Goal: Complete application form: Complete application form

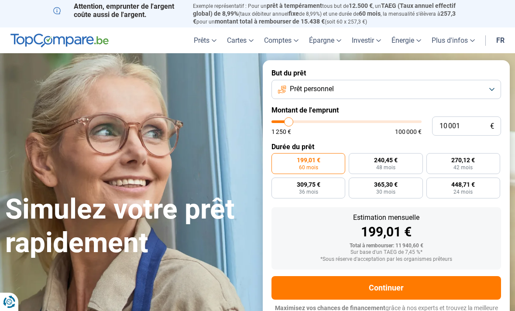
type input "11 750"
type input "11750"
type input "12 000"
type input "12000"
click at [457, 126] on input "12 000" at bounding box center [466, 126] width 69 height 19
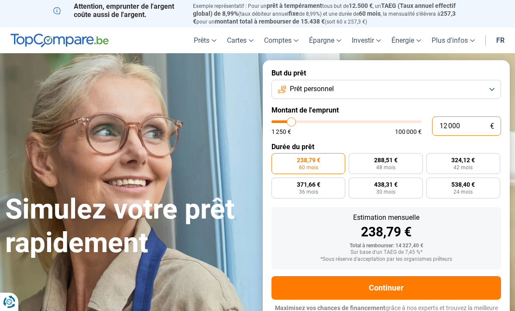
type input "1 200"
type input "1250"
type input "120"
type input "1250"
type input "12"
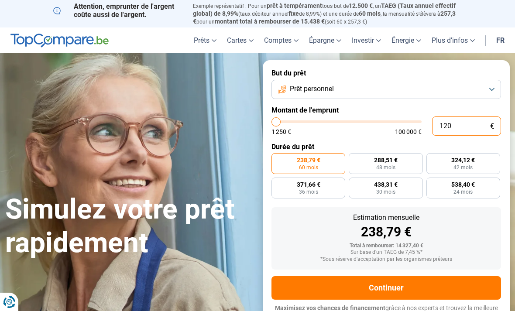
type input "1250"
type input "1"
type input "1250"
type input "0"
type input "1250"
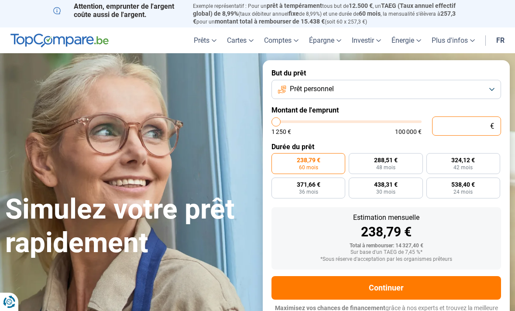
type input "1 250"
type input "1250"
radio input "true"
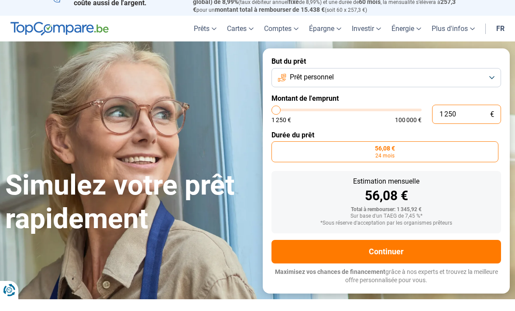
type input "125"
type input "1250"
type input "12"
type input "1250"
type input "1"
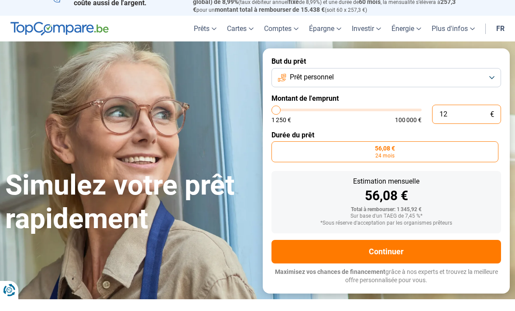
type input "1250"
type input "0"
type input "1250"
type input "1 250"
type input "1250"
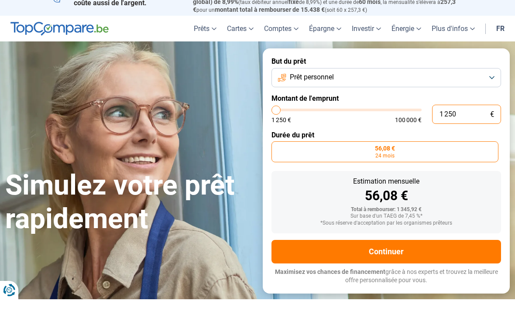
type input "125"
type input "1250"
type input "12"
type input "1250"
type input "1"
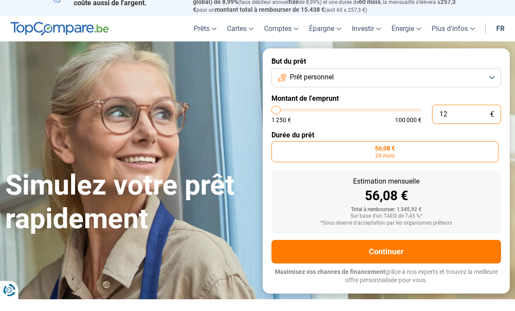
type input "1250"
type input "0"
type input "1250"
type input "1 250"
type input "1250"
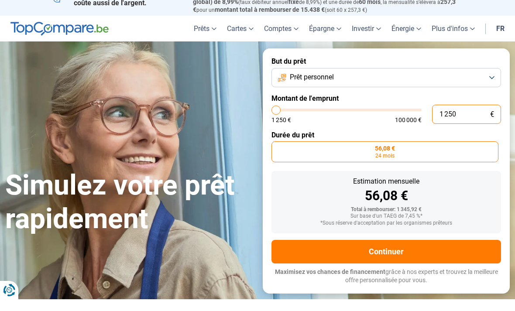
type input "125"
type input "1250"
type input "12"
type input "1250"
type input "1"
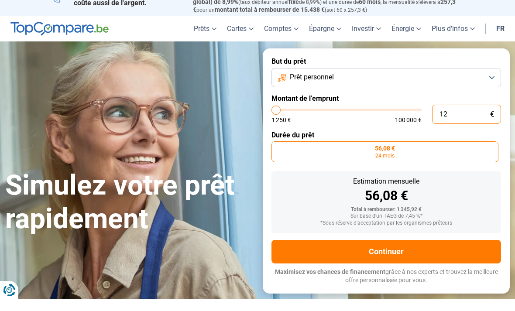
type input "1250"
type input "0"
type input "1250"
type input "6"
type input "1250"
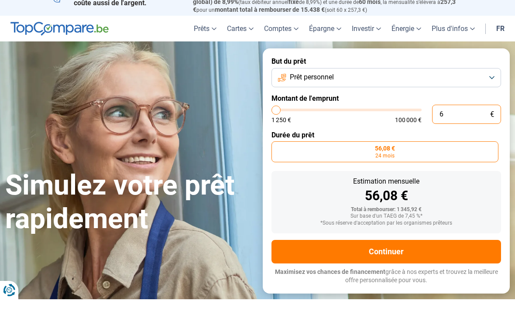
type input "60"
type input "1250"
type input "600"
type input "1250"
type input "6 000"
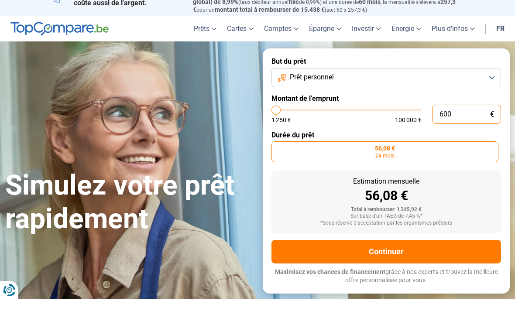
type input "6000"
type input "60 000"
type input "60000"
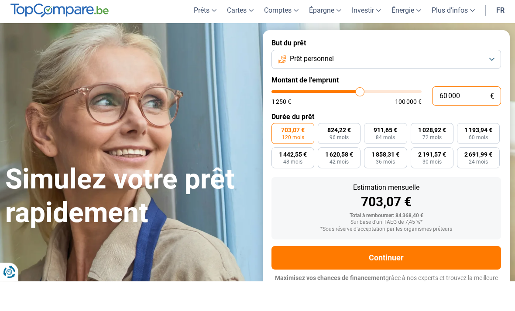
scroll to position [6, 0]
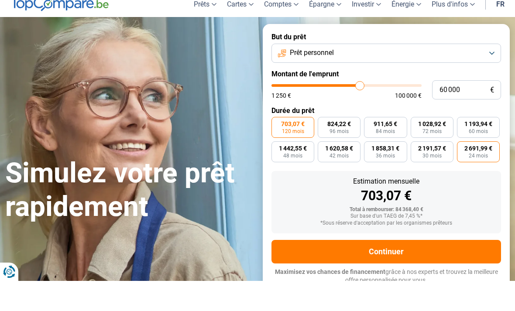
click at [483, 183] on span "24 mois" at bounding box center [478, 185] width 19 height 5
click at [463, 172] on input "2 691,99 € 24 mois" at bounding box center [460, 175] width 6 height 6
radio input "true"
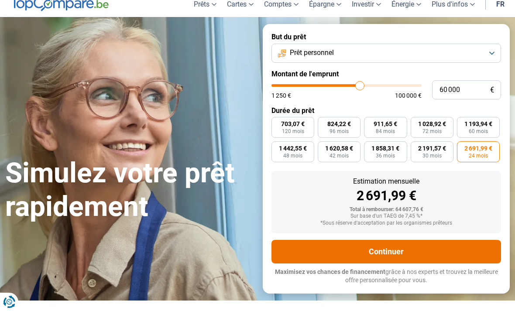
click at [397, 249] on button "Continuer" at bounding box center [387, 252] width 230 height 24
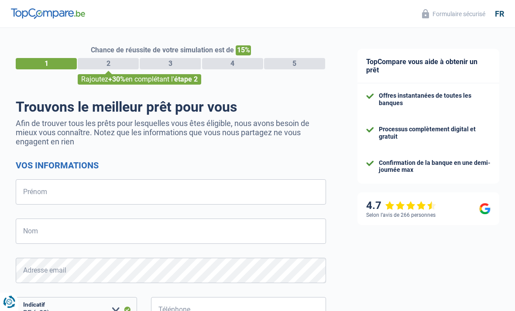
select select "32"
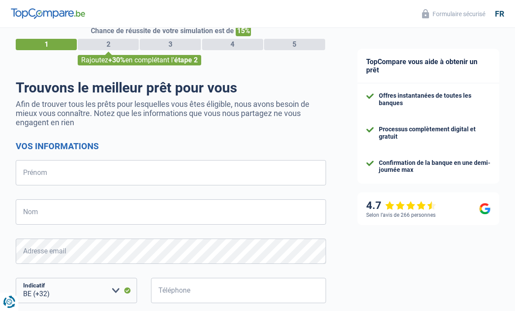
scroll to position [19, 0]
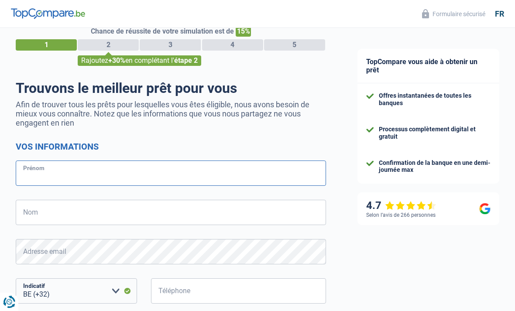
click at [96, 179] on input "Prénom" at bounding box center [171, 173] width 310 height 25
type input "Geoffray"
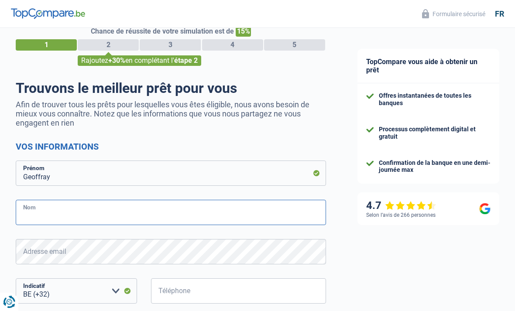
click at [117, 217] on input "Nom" at bounding box center [171, 212] width 310 height 25
type input "Trefois"
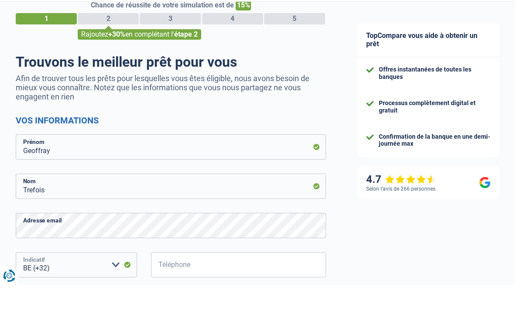
click at [79, 279] on select "BE (+32) LU (+352) Veuillez sélectionner une option" at bounding box center [76, 291] width 121 height 25
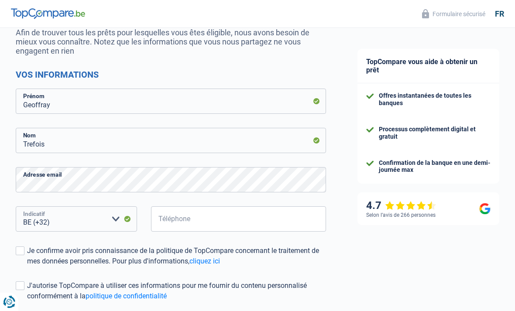
scroll to position [107, 0]
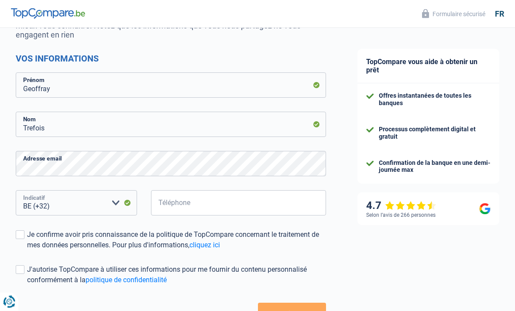
click at [81, 209] on select "BE (+32) LU (+352) Veuillez sélectionner une option" at bounding box center [76, 203] width 121 height 25
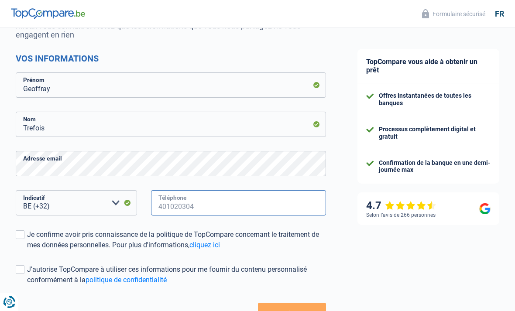
click at [206, 206] on input "Téléphone" at bounding box center [238, 202] width 175 height 25
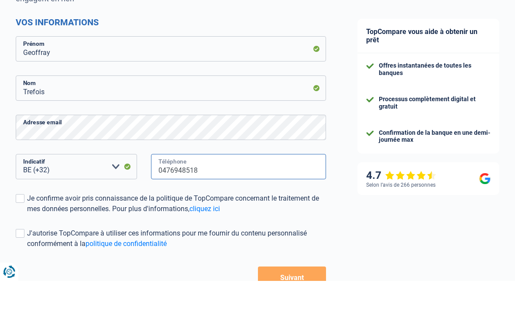
type input "0476948518"
click at [292, 297] on button "Suivant" at bounding box center [292, 308] width 68 height 22
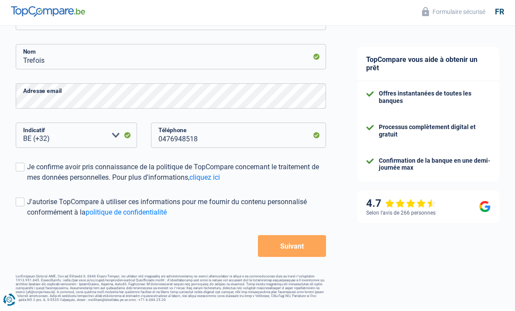
scroll to position [148, 0]
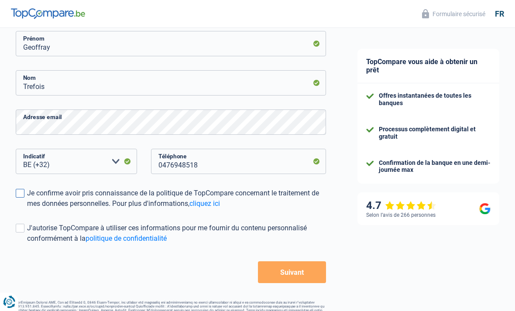
click at [30, 198] on div "Je confirme avoir pris connaissance de la politique de TopCompare concernant le…" at bounding box center [176, 198] width 299 height 21
click at [27, 209] on input "Je confirme avoir pris connaissance de la politique de TopCompare concernant le…" at bounding box center [27, 209] width 0 height 0
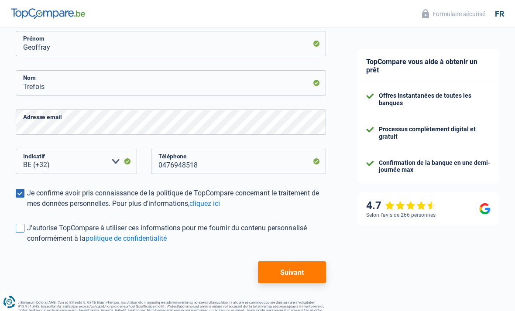
click at [30, 237] on div "J'autorise TopCompare à utiliser ces informations pour me fournir du contenu pe…" at bounding box center [176, 233] width 299 height 21
click at [27, 244] on input "J'autorise TopCompare à utiliser ces informations pour me fournir du contenu pe…" at bounding box center [27, 244] width 0 height 0
click at [296, 277] on button "Suivant" at bounding box center [292, 273] width 68 height 22
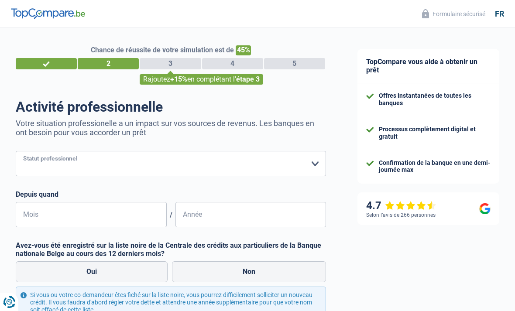
click at [315, 170] on select "Ouvrier Employé privé Employé public Invalide Indépendant Pensionné Chômeur Mut…" at bounding box center [171, 163] width 310 height 25
select select "independent"
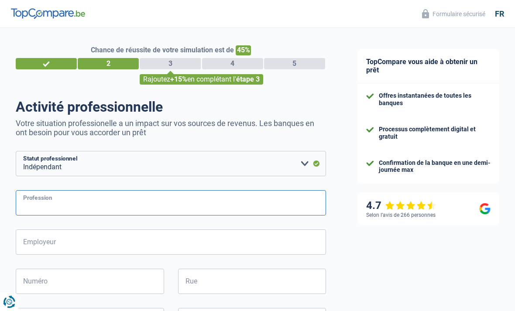
click at [306, 207] on input "Profession" at bounding box center [171, 202] width 310 height 25
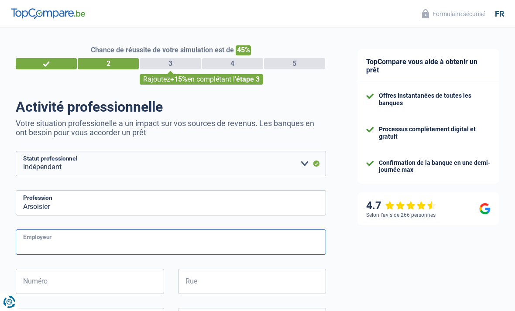
click at [202, 246] on input "Employeur" at bounding box center [171, 242] width 310 height 25
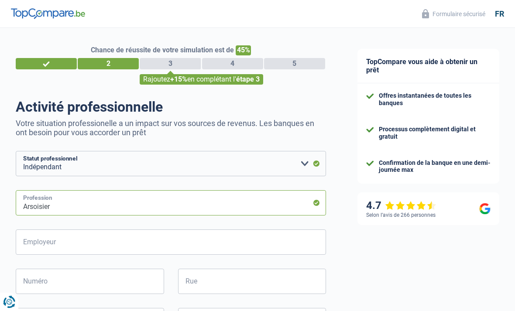
click at [176, 205] on input "Arsoisier" at bounding box center [171, 202] width 310 height 25
type input "Ardoisier"
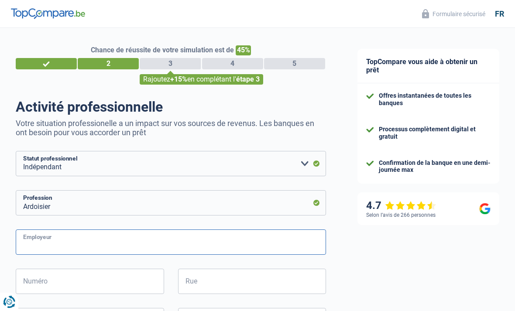
click at [163, 242] on input "Employeur" at bounding box center [171, 242] width 310 height 25
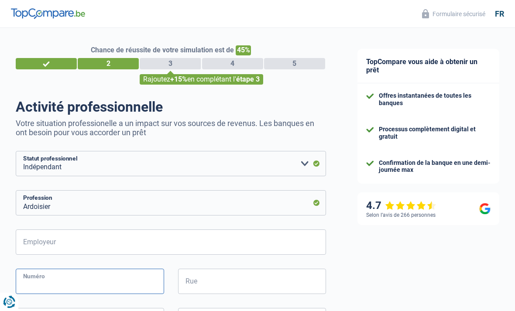
click at [125, 283] on input "Numéro" at bounding box center [90, 281] width 148 height 25
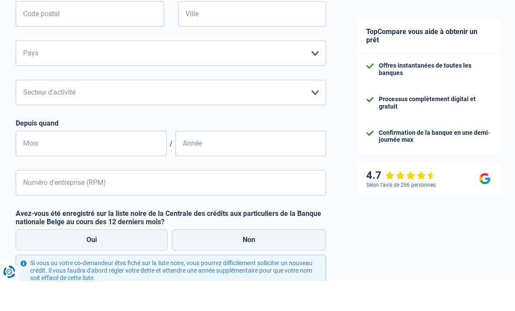
scroll to position [278, 0]
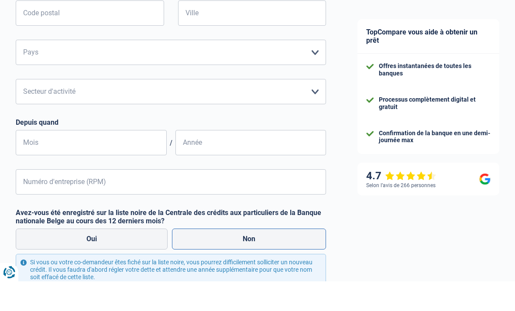
click at [274, 259] on label "Non" at bounding box center [249, 269] width 154 height 21
click at [274, 259] on input "Non" at bounding box center [249, 269] width 154 height 21
radio input "true"
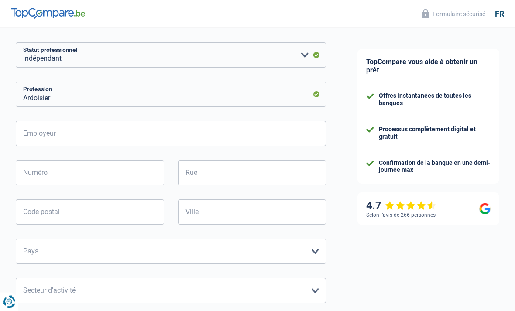
scroll to position [109, 0]
click at [138, 181] on input "Numéro" at bounding box center [90, 172] width 148 height 25
type input "4"
click at [215, 174] on input "Rue" at bounding box center [252, 172] width 148 height 25
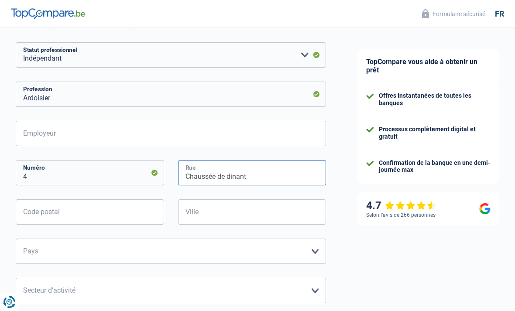
type input "Chaussée de dinant"
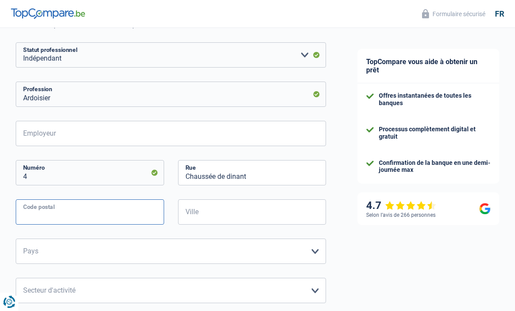
click at [124, 214] on input "Code postal" at bounding box center [90, 212] width 148 height 25
type input "5334"
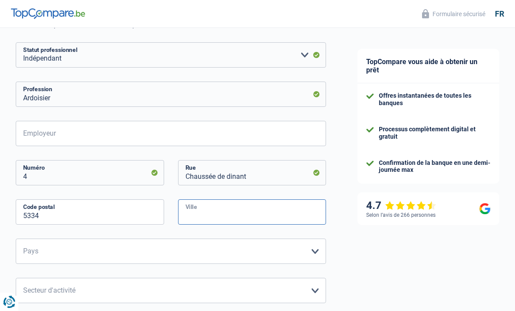
click at [220, 214] on input "Ville" at bounding box center [252, 212] width 148 height 25
type input "Florée"
click at [259, 252] on select "Belgique Luxembourg Veuillez sélectionner une option" at bounding box center [171, 251] width 310 height 25
select select "BE"
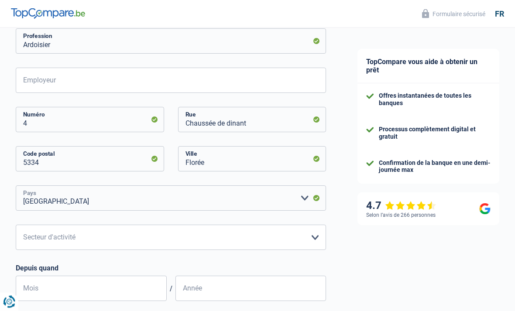
scroll to position [162, 0]
click at [313, 245] on select "Agriculture/Pêche Industrie Horeca Courier/Fitness/Taxi Construction Banques/As…" at bounding box center [171, 236] width 310 height 25
select select "construction"
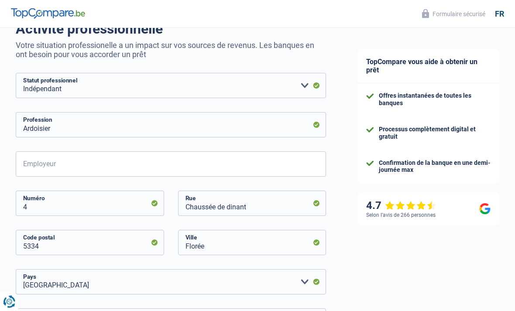
scroll to position [49, 0]
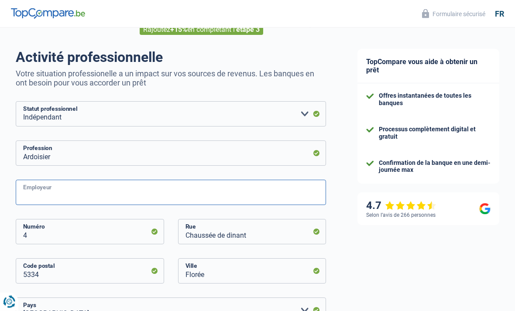
click at [64, 196] on input "Employeur" at bounding box center [171, 192] width 310 height 25
type input "Toitures Trefois srl"
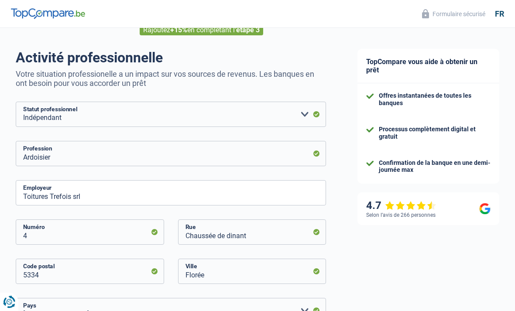
click at [364, 252] on div "TopCompare vous aide à obtenir un prêt Offres instantanées de toutes les banque…" at bounding box center [428, 307] width 173 height 657
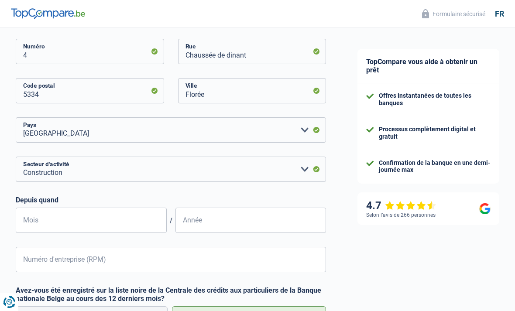
scroll to position [230, 0]
click at [131, 225] on input "Mois" at bounding box center [91, 220] width 151 height 25
type input "12"
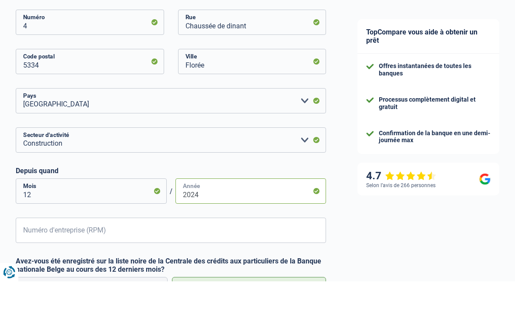
scroll to position [231, 0]
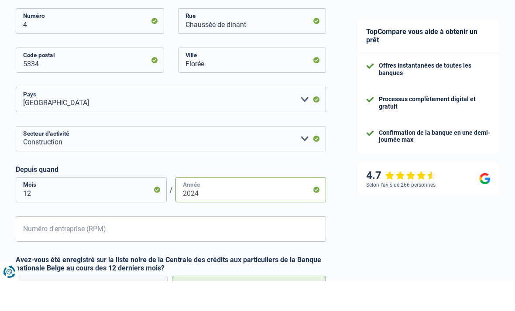
type input "2024"
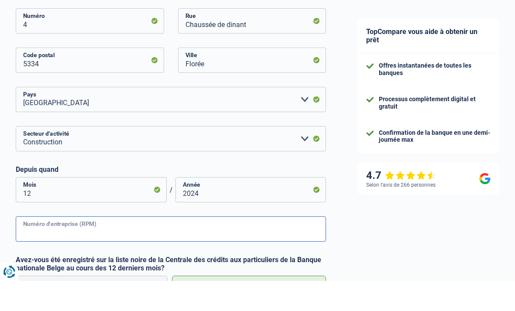
click at [253, 247] on input "Numéro d'entreprise (RPM)" at bounding box center [171, 259] width 310 height 25
type input "1"
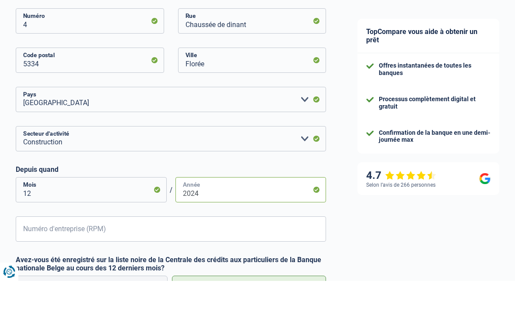
click at [201, 207] on input "2024" at bounding box center [251, 219] width 151 height 25
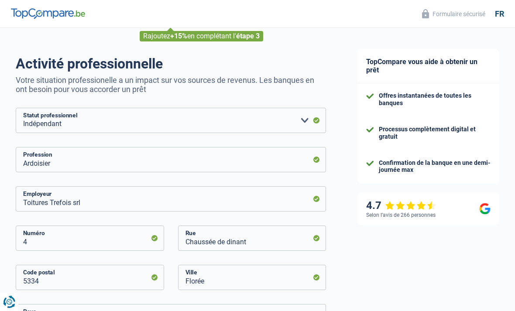
scroll to position [0, 0]
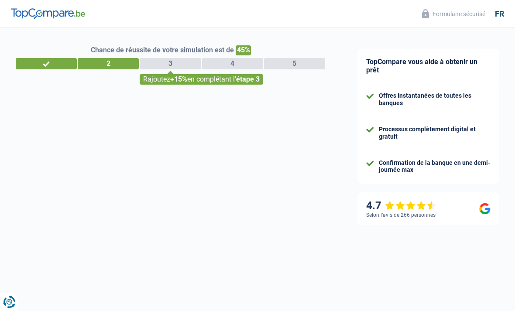
select select "32"
